Goal: Navigation & Orientation: Find specific page/section

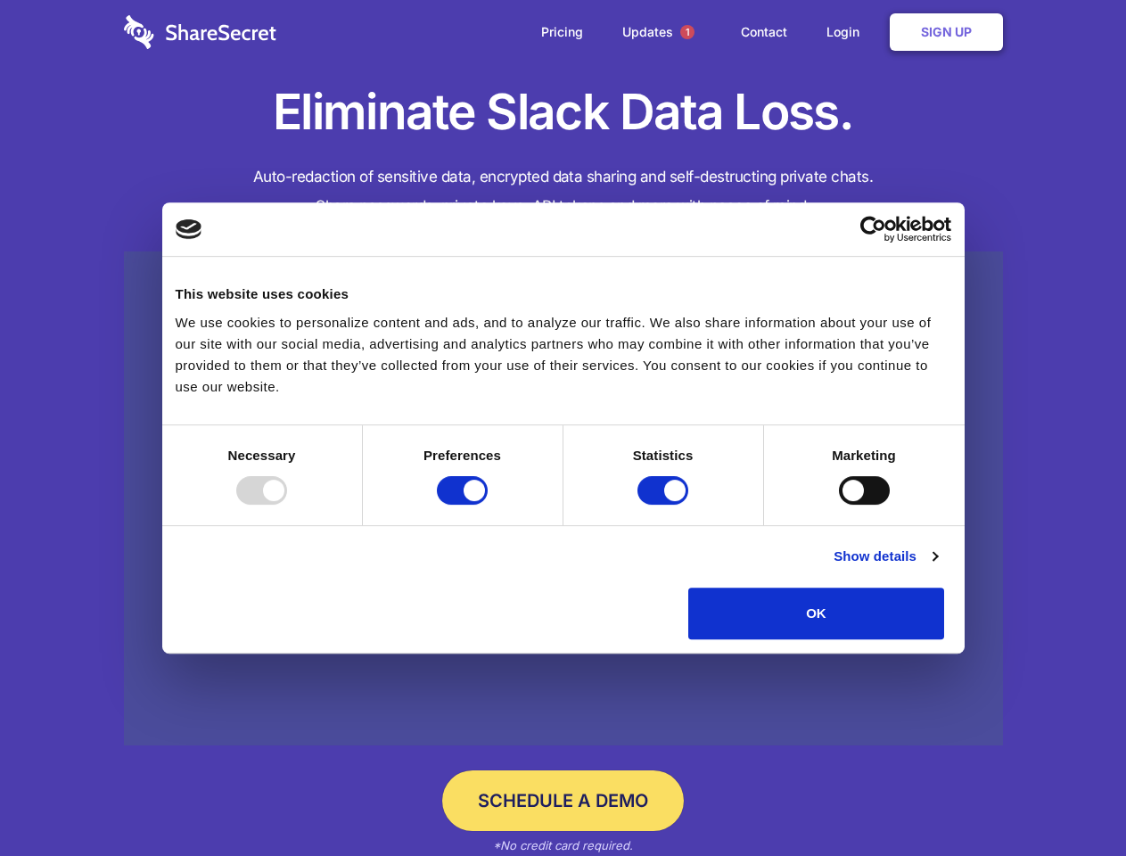
click at [287, 504] on div at bounding box center [261, 490] width 51 height 29
click at [487, 504] on input "Preferences" at bounding box center [462, 490] width 51 height 29
checkbox input "false"
click at [665, 504] on input "Statistics" at bounding box center [662, 490] width 51 height 29
checkbox input "false"
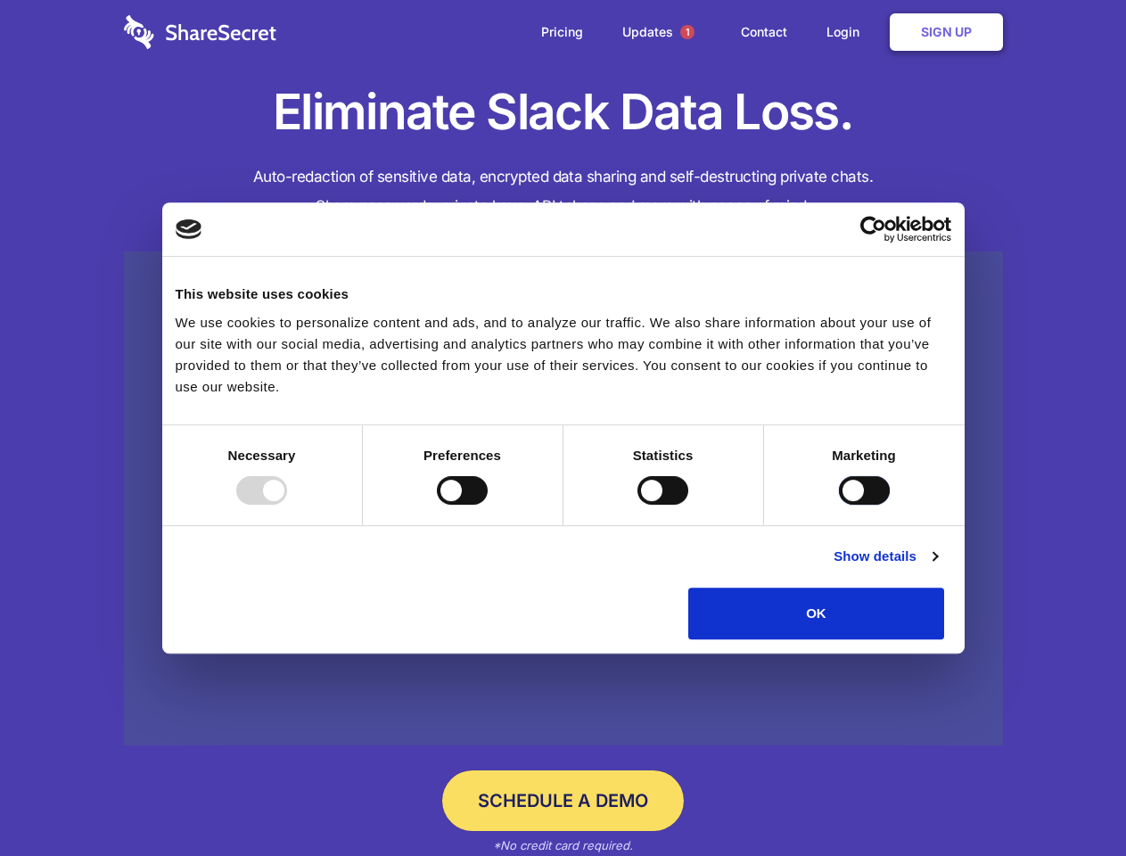
click at [839, 504] on input "Marketing" at bounding box center [864, 490] width 51 height 29
checkbox input "true"
click at [937, 567] on link "Show details" at bounding box center [884, 555] width 103 height 21
click at [0, 0] on div "Statistics 17 Statistic cookies help website owners to understand how visitors …" at bounding box center [0, 0] width 0 height 0
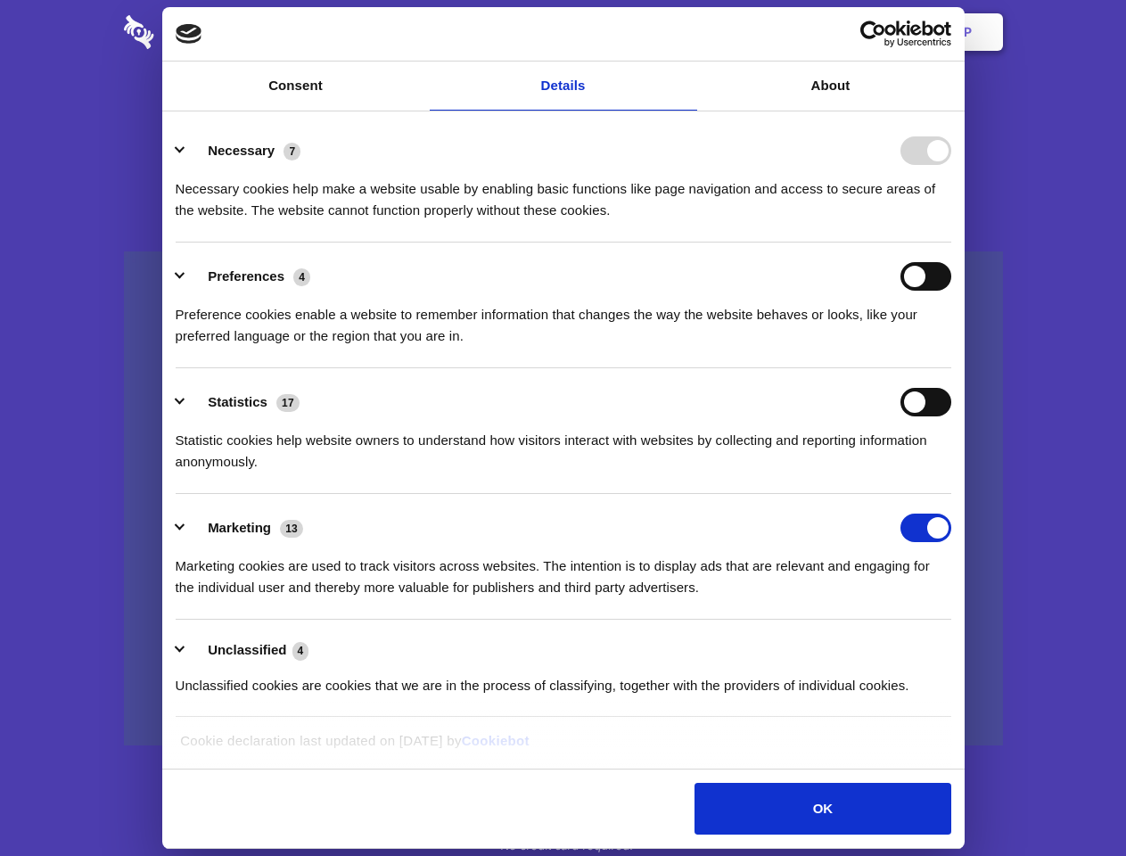
click at [686, 32] on span "1" at bounding box center [687, 32] width 14 height 14
